Goal: Browse casually: Explore the website without a specific task or goal

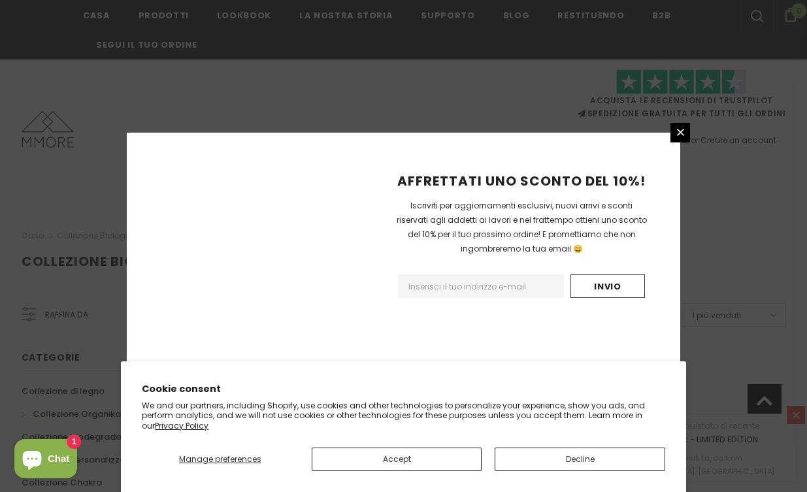
scroll to position [874, 0]
